Goal: Task Accomplishment & Management: Complete application form

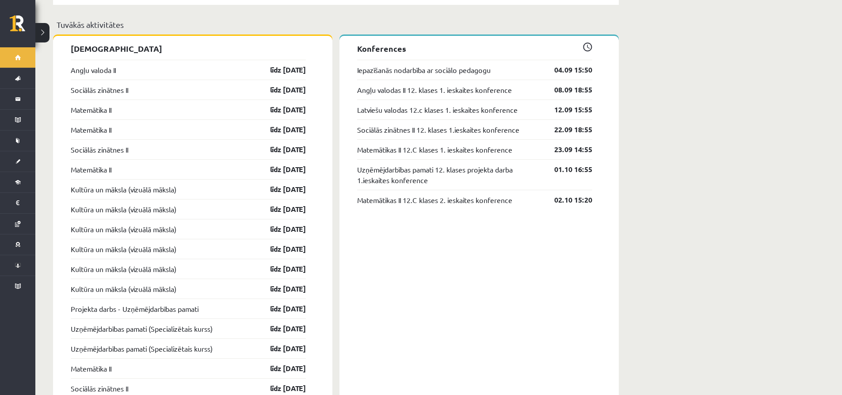
scroll to position [796, 0]
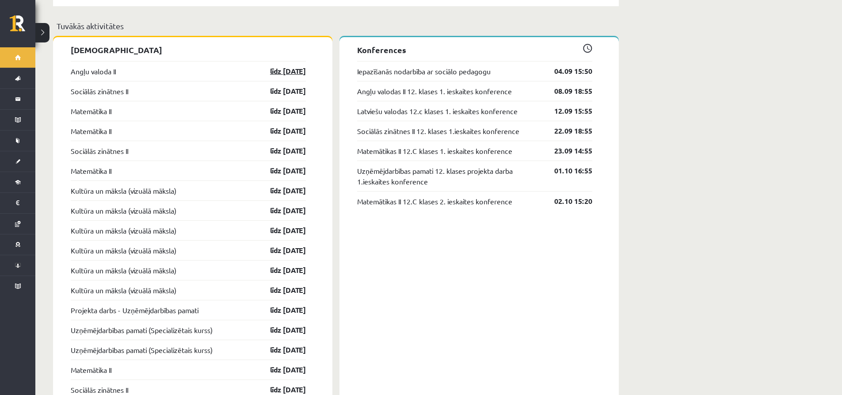
click at [286, 66] on link "līdz 15.09.25" at bounding box center [280, 71] width 51 height 11
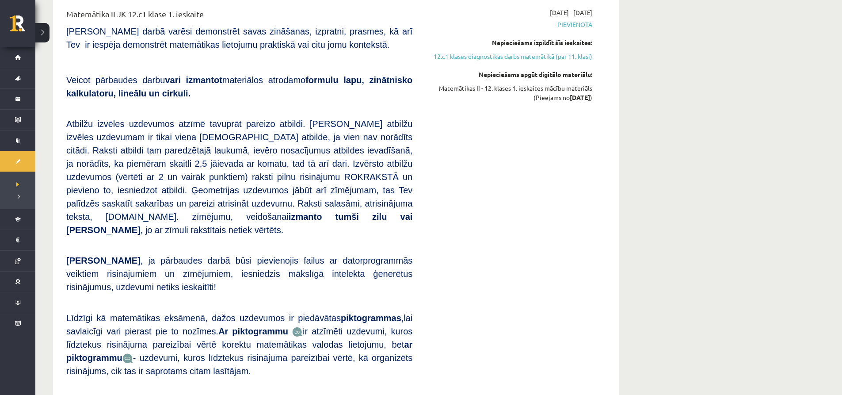
scroll to position [354, 0]
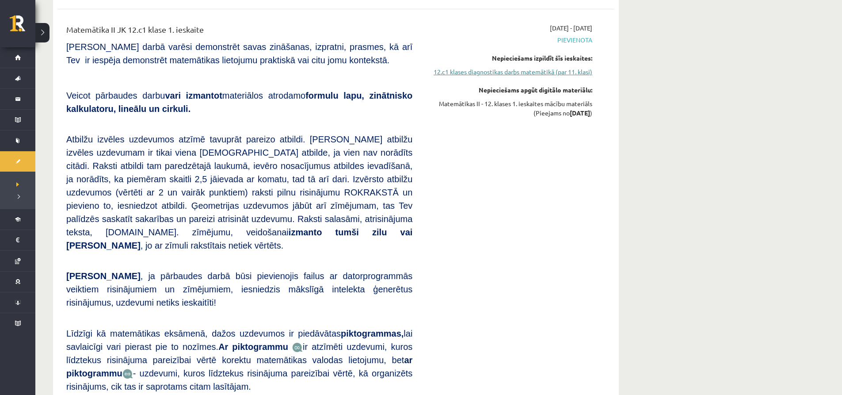
click at [493, 67] on link "12.c1 klases diagnostikas darbs matemātikā (par 11. klasi)" at bounding box center [509, 71] width 167 height 9
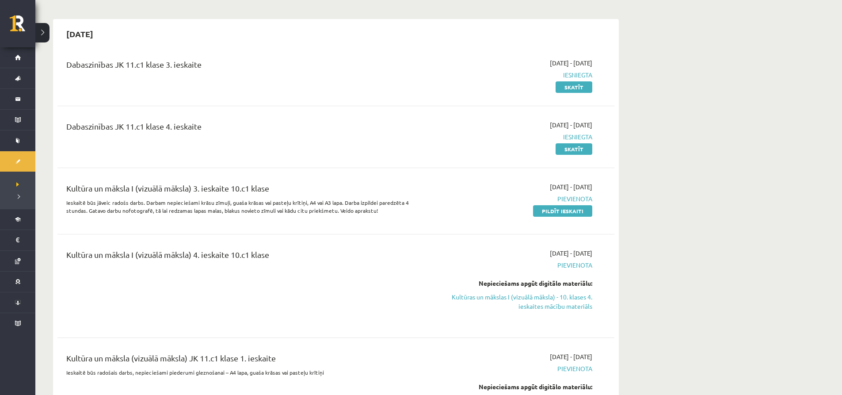
scroll to position [1311, 0]
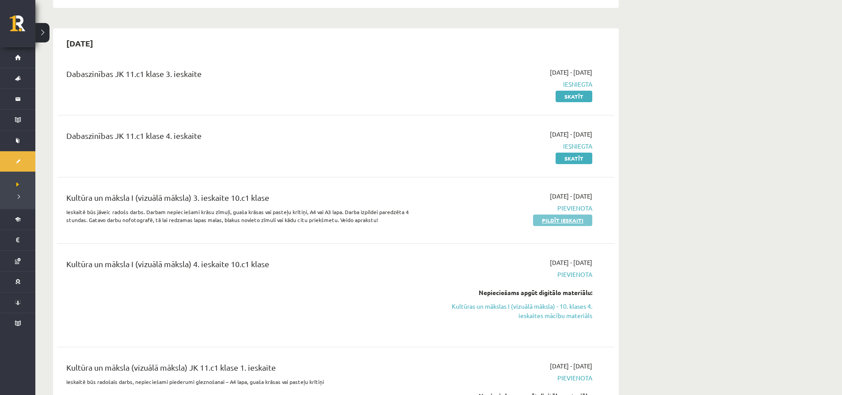
click at [556, 214] on link "Pildīt ieskaiti" at bounding box center [562, 219] width 59 height 11
click at [552, 214] on link "Pildīt ieskaiti" at bounding box center [562, 219] width 59 height 11
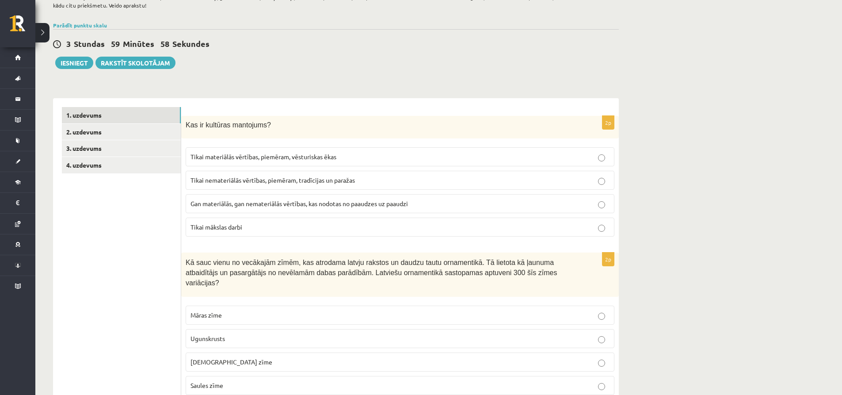
scroll to position [88, 0]
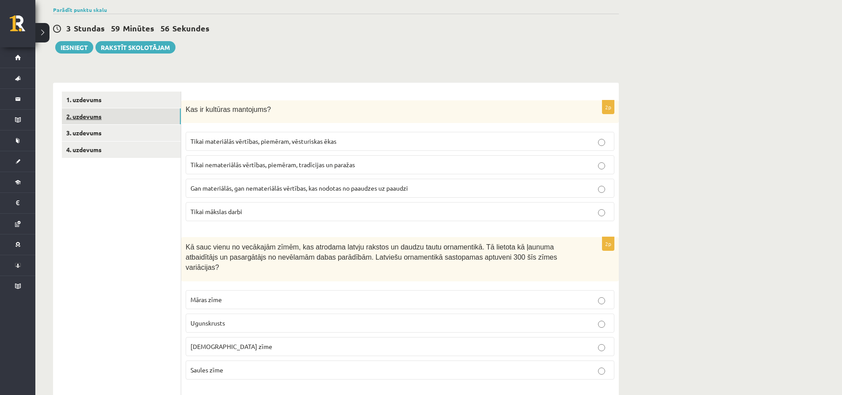
click at [85, 113] on link "2. uzdevums" at bounding box center [121, 116] width 119 height 16
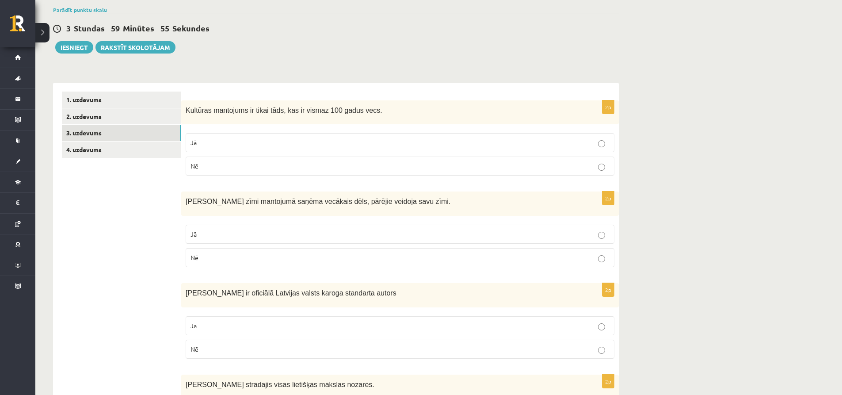
click at [83, 132] on link "3. uzdevums" at bounding box center [121, 133] width 119 height 16
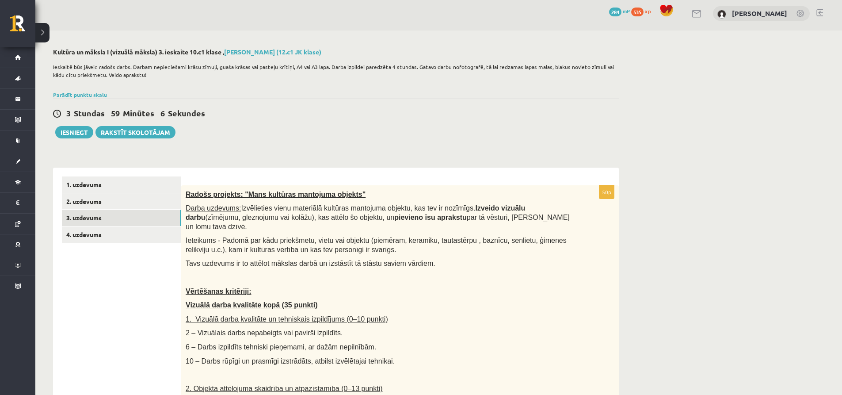
scroll to position [0, 0]
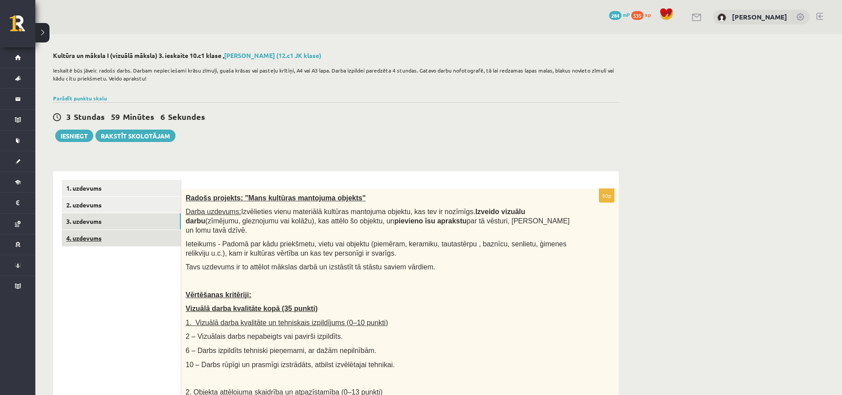
click at [79, 237] on link "4. uzdevums" at bounding box center [121, 238] width 119 height 16
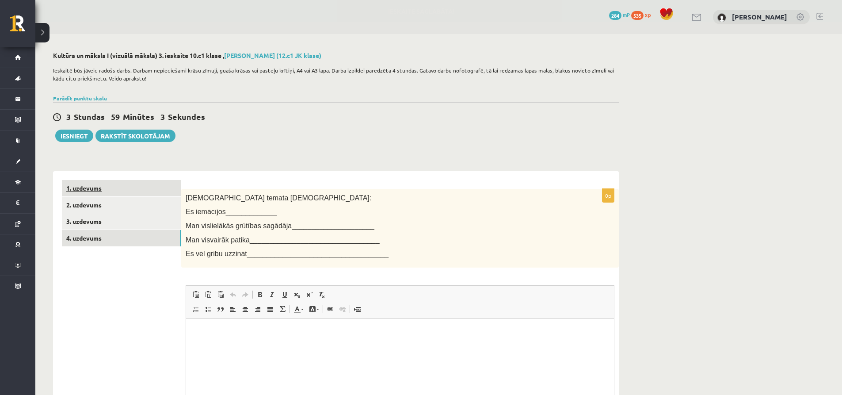
click at [84, 187] on link "1. uzdevums" at bounding box center [121, 188] width 119 height 16
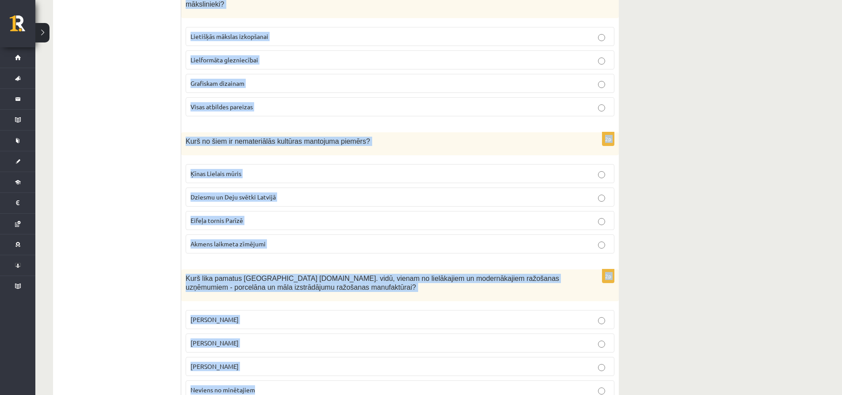
scroll to position [2117, 0]
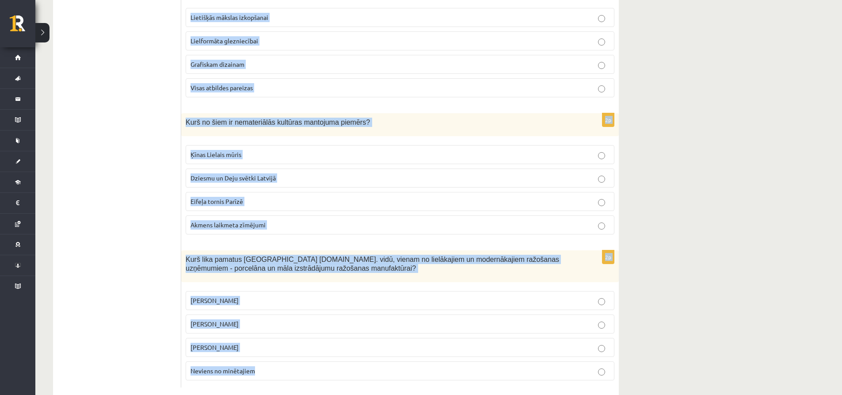
drag, startPoint x: 187, startPoint y: 155, endPoint x: 252, endPoint y: 348, distance: 203.9
copy form "Lor ip dolorsit ametconse? Adipi elitseddoe temporin, utlabore, etdoloremag ali…"
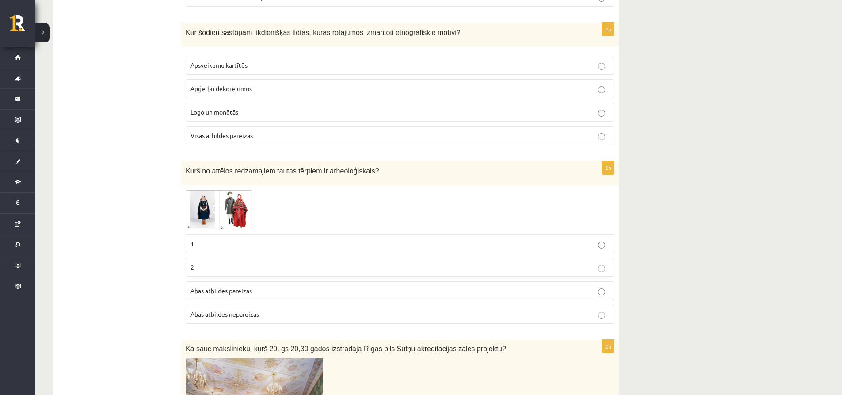
scroll to position [1414, 0]
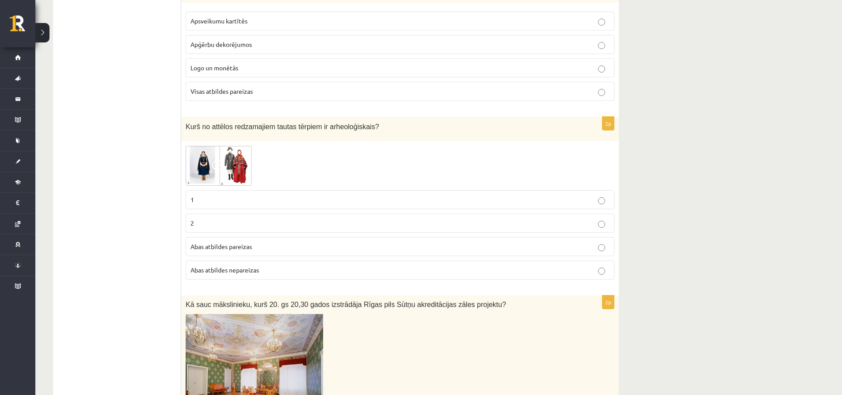
click at [216, 160] on span at bounding box center [219, 167] width 14 height 14
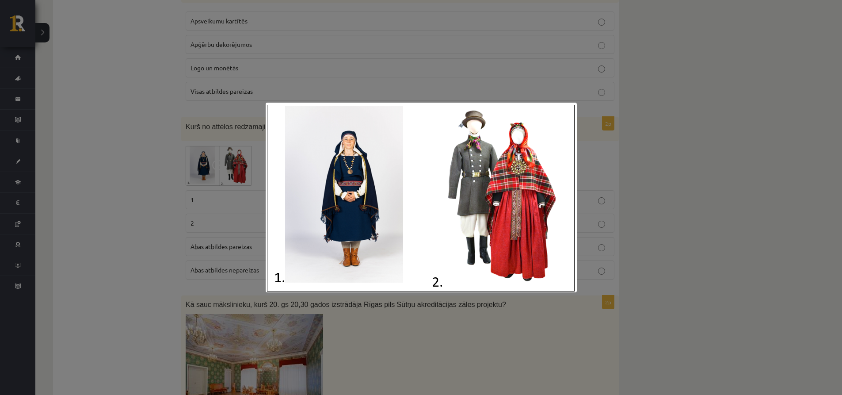
click at [305, 50] on div at bounding box center [421, 197] width 842 height 395
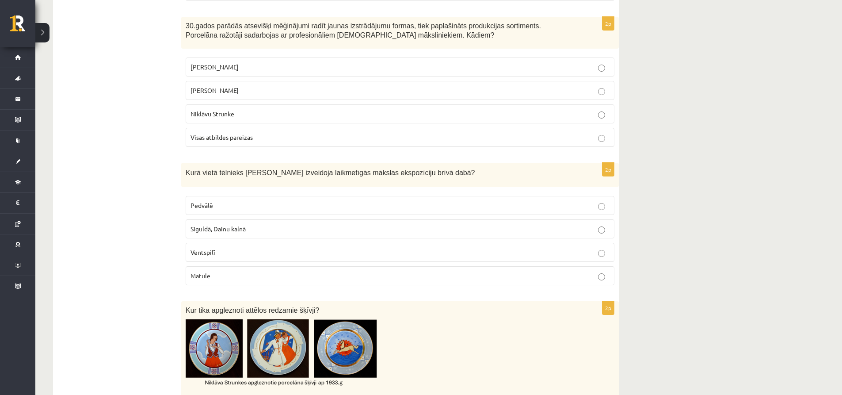
scroll to position [924, 0]
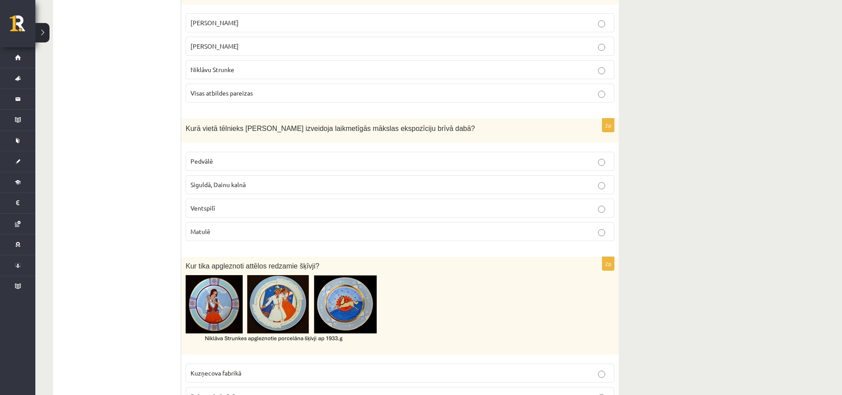
drag, startPoint x: 187, startPoint y: 119, endPoint x: 451, endPoint y: 112, distance: 263.9
click at [451, 118] on div "Kurā vietā tēlnieks [PERSON_NAME] izveidoja laikmetīgās mākslas ekspozīciju brī…" at bounding box center [400, 130] width 438 height 24
copy span "Kurā vietā tēlnieks [PERSON_NAME] izveidoja laikmetīgās mākslas ekspozīciju brī…"
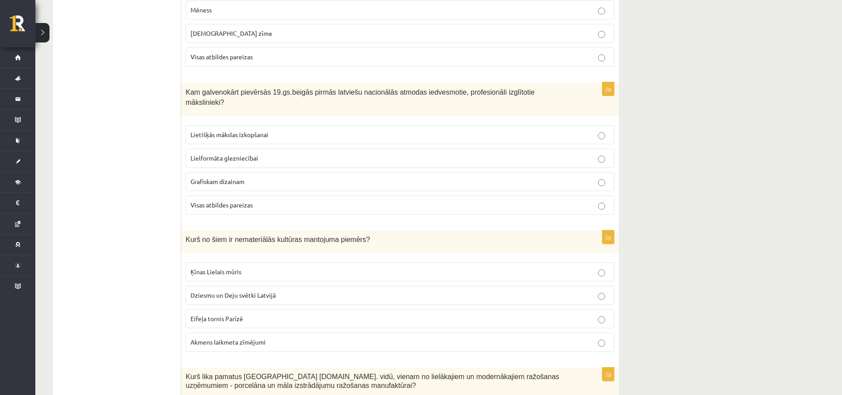
scroll to position [1985, 0]
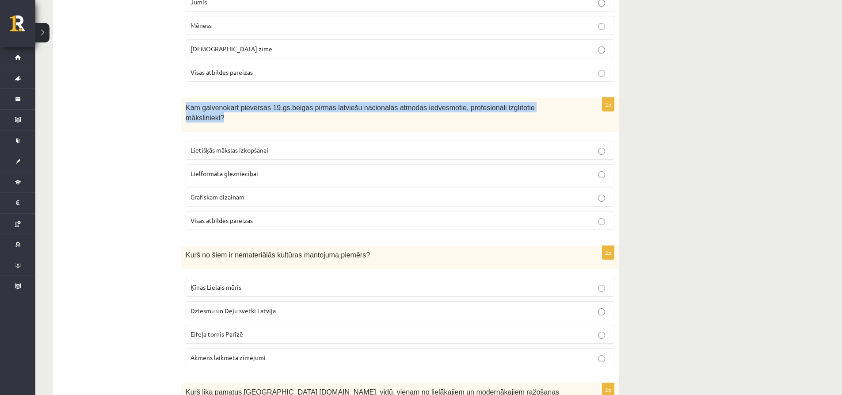
drag, startPoint x: 187, startPoint y: 98, endPoint x: 545, endPoint y: 91, distance: 359.0
click at [545, 98] on div "Kam galvenokārt pievērsās 19.gs.beigās pirmās latviešu nacionālās atmodas iedve…" at bounding box center [400, 115] width 438 height 34
copy span "Kam galvenokārt pievērsās 19.gs.beigās pirmās latviešu nacionālās atmodas iedve…"
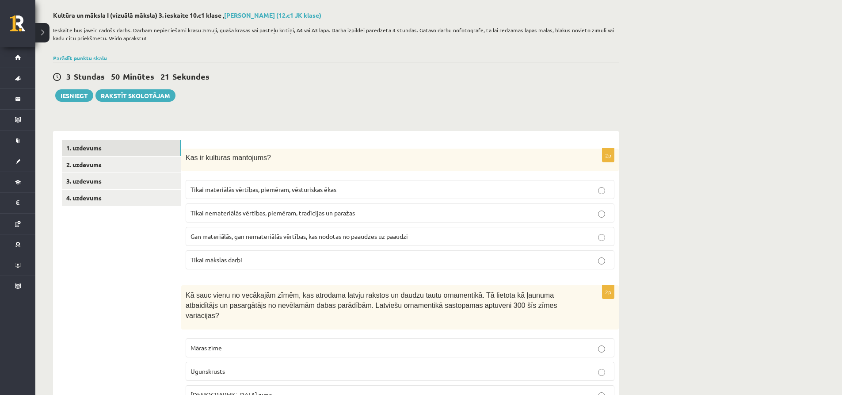
scroll to position [0, 0]
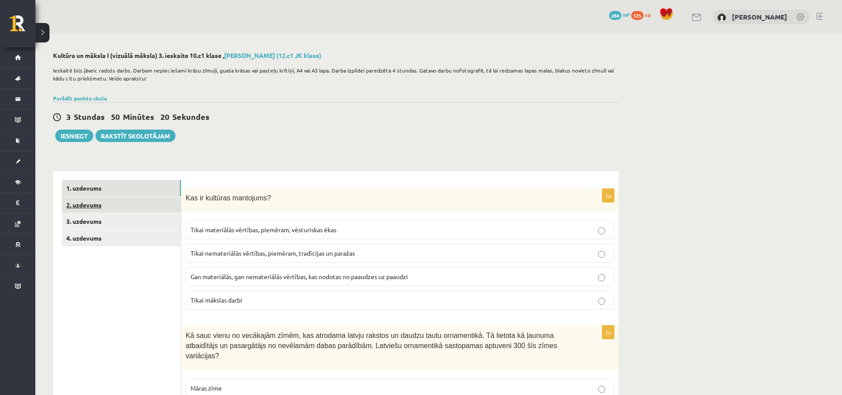
click at [84, 204] on link "2. uzdevums" at bounding box center [121, 205] width 119 height 16
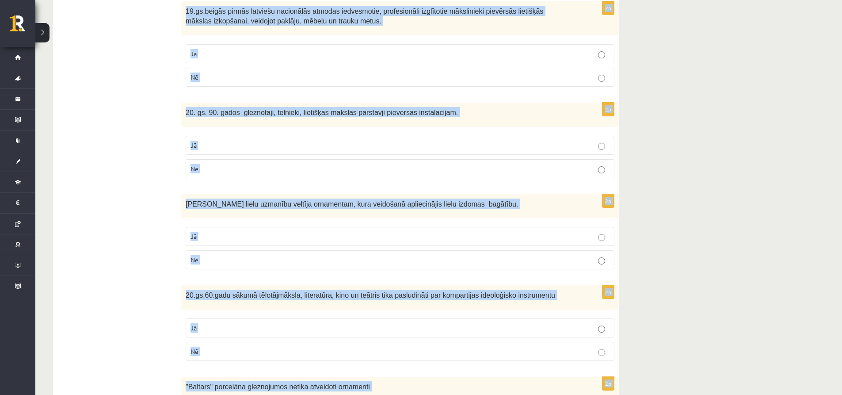
scroll to position [735, 0]
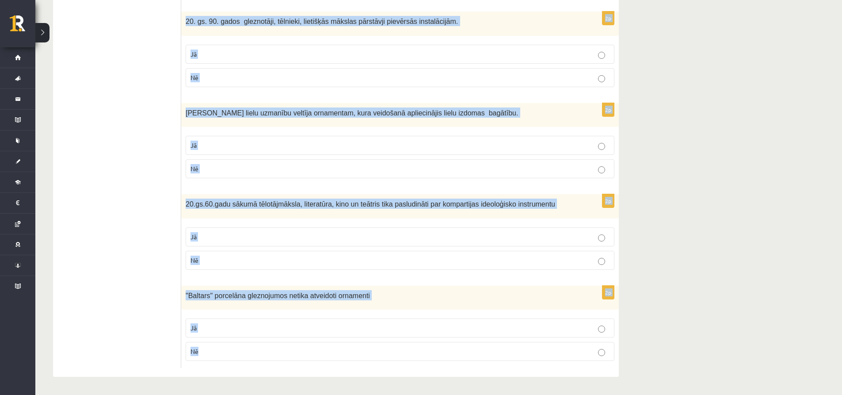
drag, startPoint x: 187, startPoint y: 110, endPoint x: 212, endPoint y: 369, distance: 260.2
copy form "Loremips dolorsita co adipi elit, sed do eiusmo 315 tempo inci. Ut La 6e Dolore…"
click at [521, 116] on p "[PERSON_NAME] lielu uzmanību veltīja ornamentam, kura veidošanā apliecinājis li…" at bounding box center [378, 112] width 385 height 10
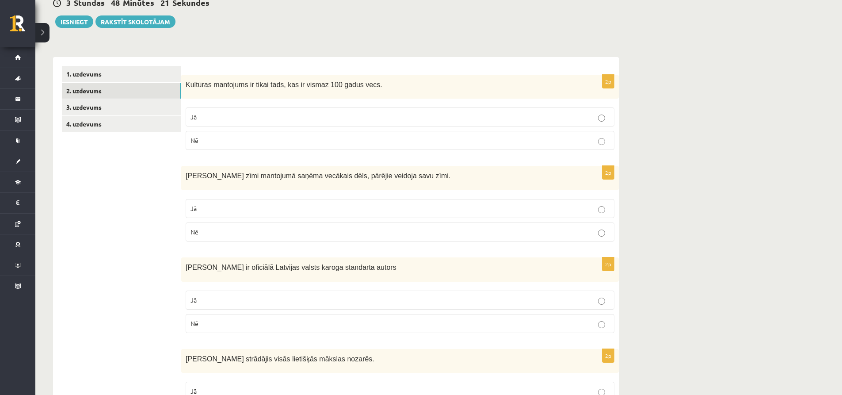
scroll to position [0, 0]
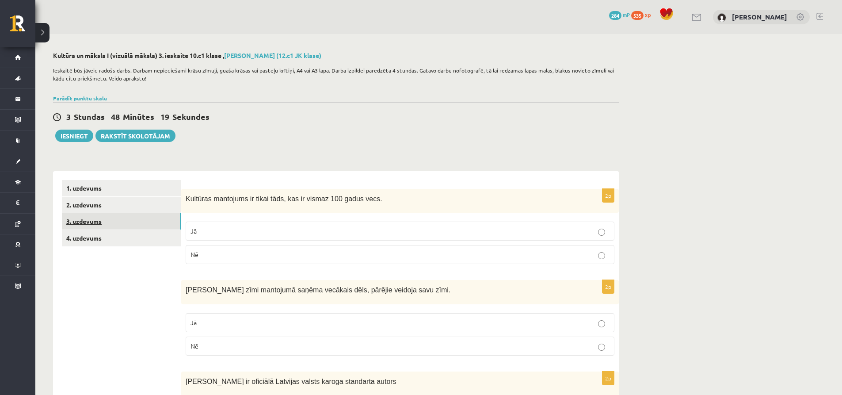
click at [85, 222] on link "3. uzdevums" at bounding box center [121, 221] width 119 height 16
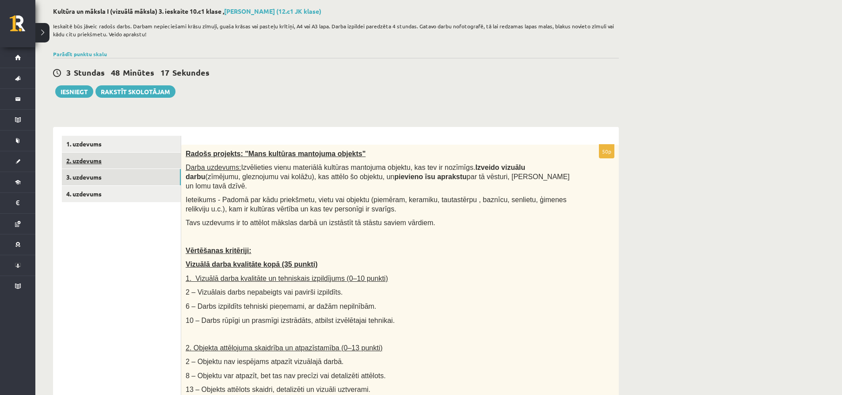
click at [86, 160] on link "2. uzdevums" at bounding box center [121, 160] width 119 height 16
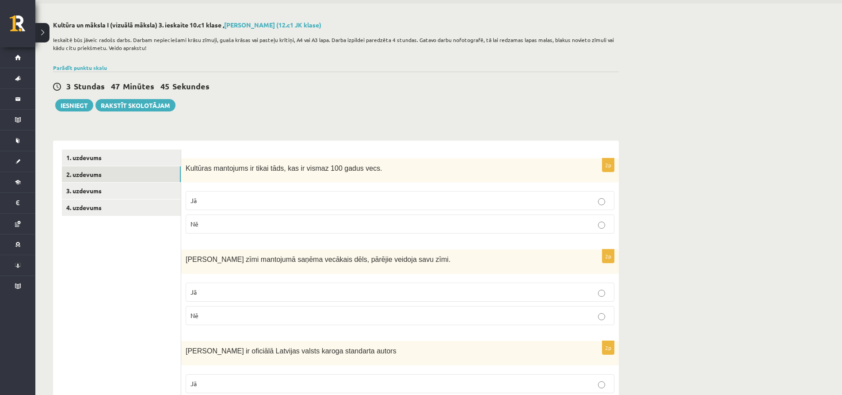
scroll to position [29, 0]
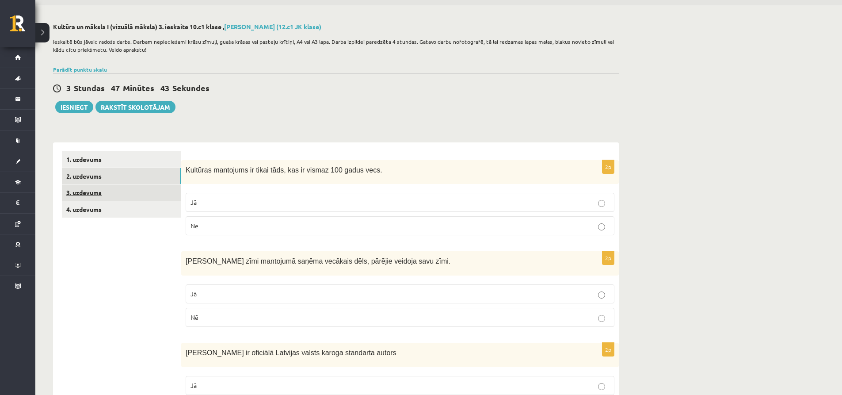
click at [79, 194] on link "3. uzdevums" at bounding box center [121, 192] width 119 height 16
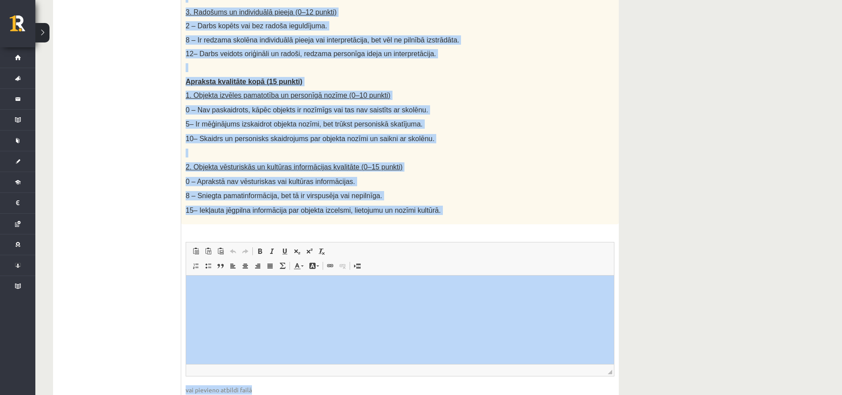
scroll to position [498, 0]
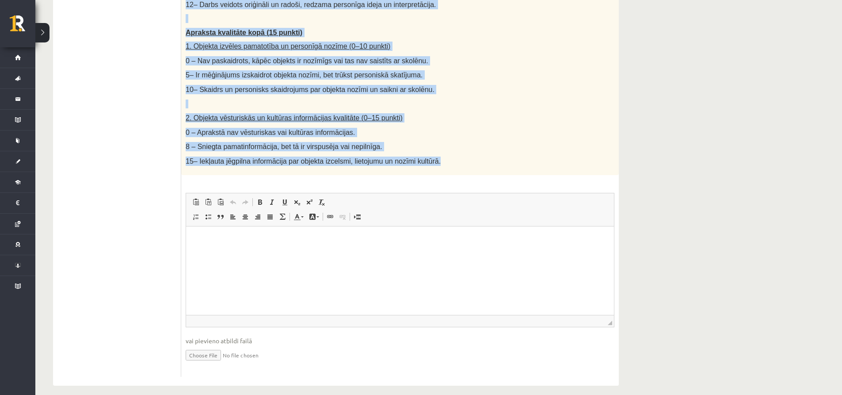
drag, startPoint x: 186, startPoint y: 171, endPoint x: 427, endPoint y: 158, distance: 241.6
copy div "Loremi dolorsit: "Amet consecte adipiscin elitsed" Doeiu temporin: Utlaboreetd …"
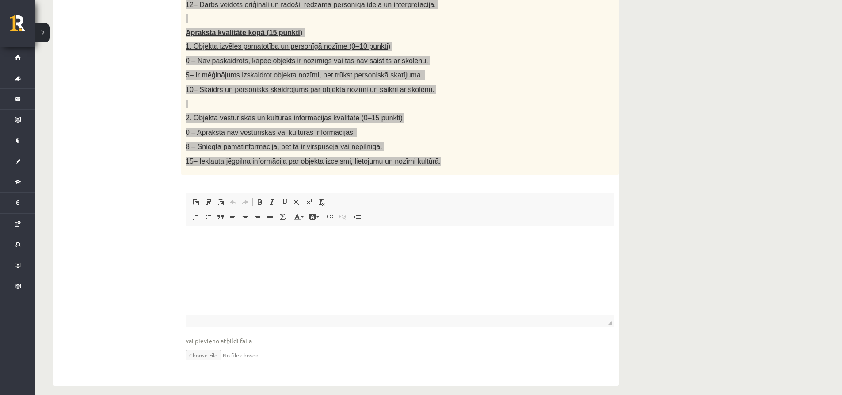
click at [276, 246] on html at bounding box center [400, 239] width 428 height 27
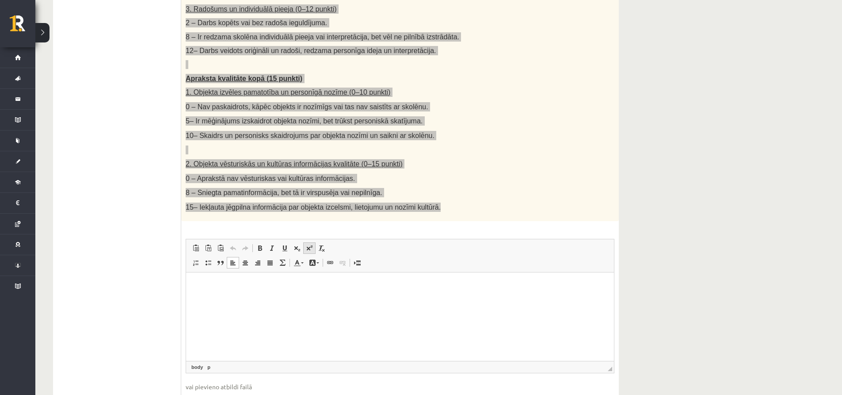
scroll to position [410, 0]
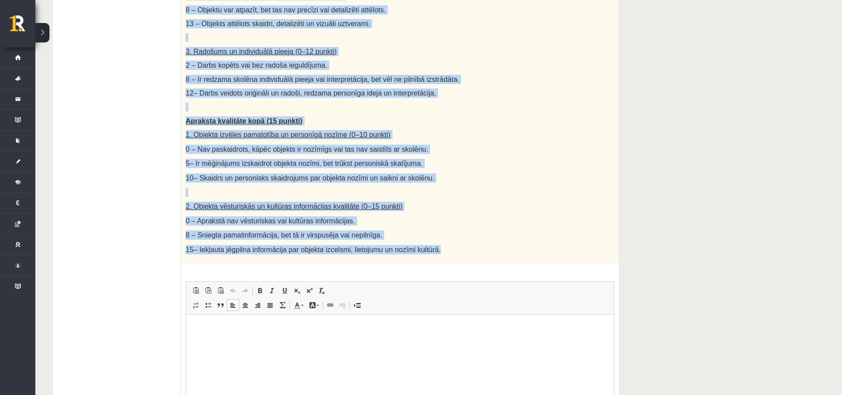
click at [485, 160] on div "Radošs projekts: "Mans kultūras mantojuma objekts" Darba uzdevums: Izvēlieties …" at bounding box center [400, 21] width 438 height 484
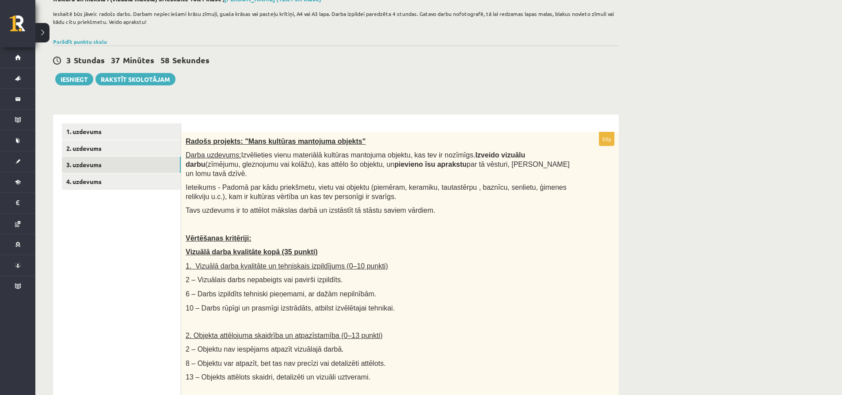
scroll to position [56, 0]
click at [89, 133] on link "1. uzdevums" at bounding box center [121, 132] width 119 height 16
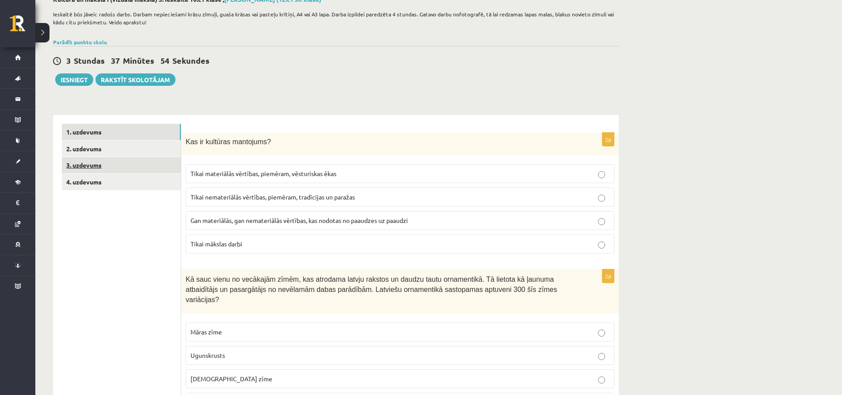
click at [81, 166] on link "3. uzdevums" at bounding box center [121, 165] width 119 height 16
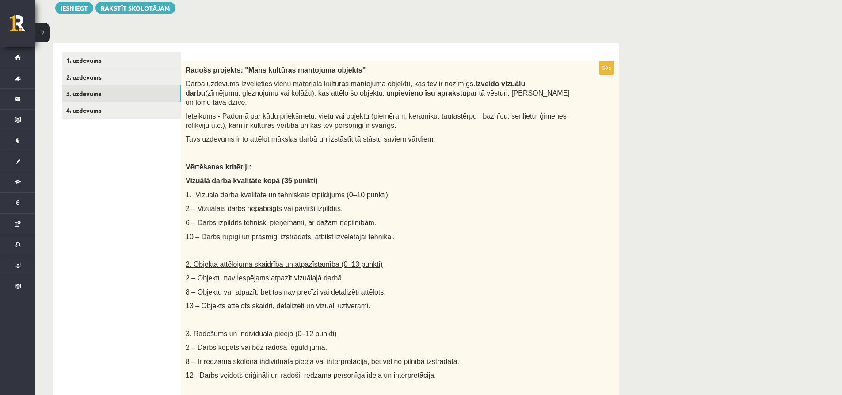
scroll to position [133, 0]
